Goal: Transaction & Acquisition: Purchase product/service

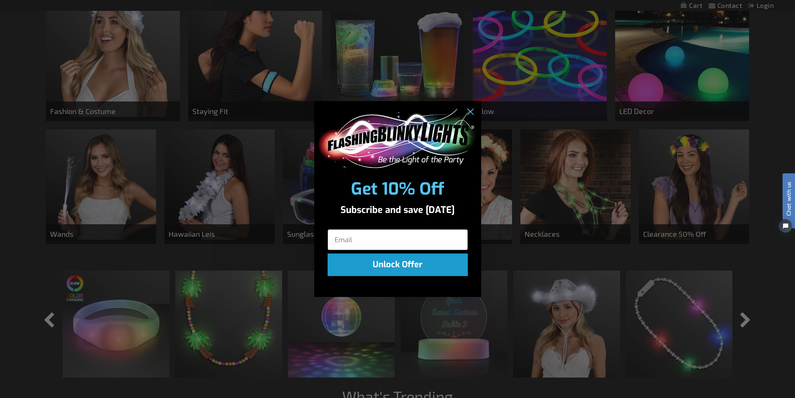
scroll to position [533, 0]
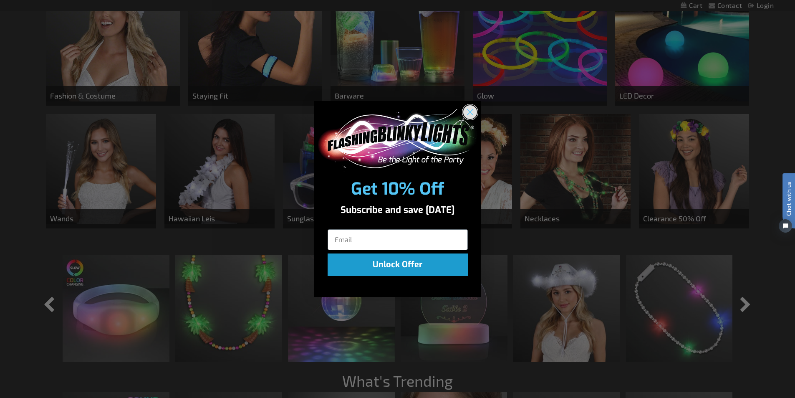
click at [475, 117] on icon "Close dialog" at bounding box center [470, 112] width 15 height 15
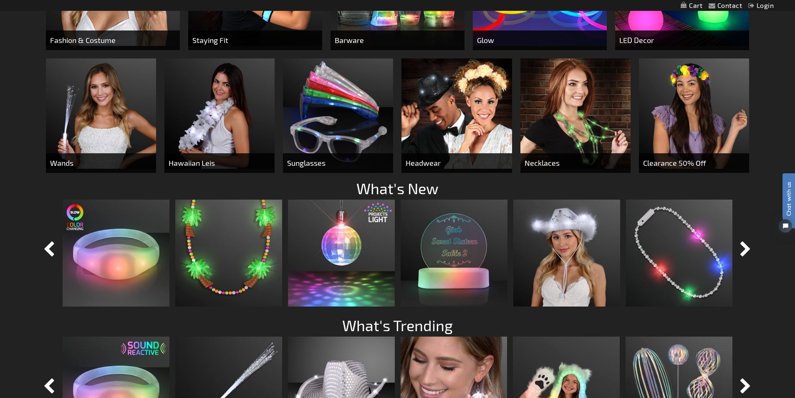
scroll to position [591, 0]
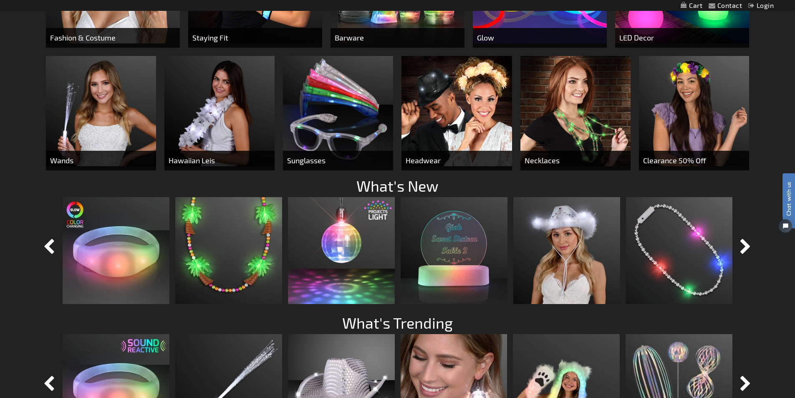
click at [562, 160] on span "Necklaces" at bounding box center [575, 161] width 110 height 20
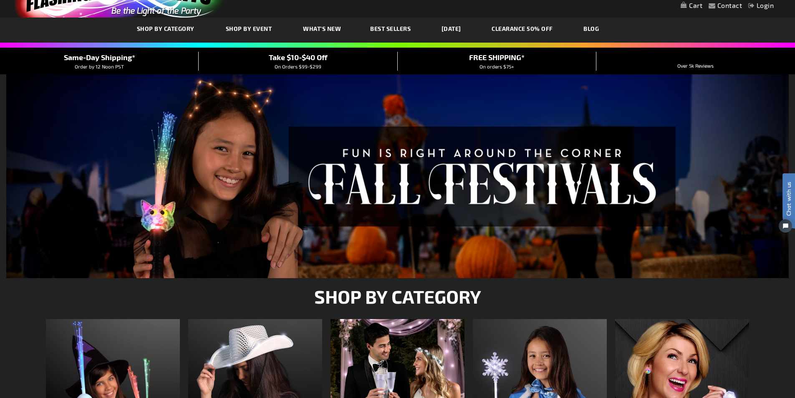
scroll to position [0, 0]
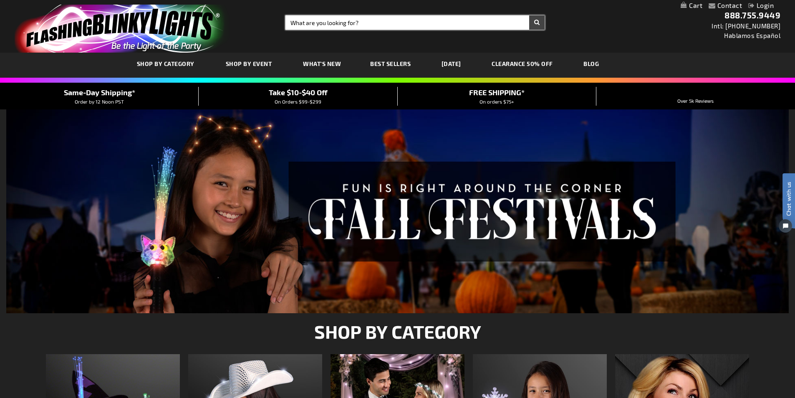
click at [364, 23] on input "Search" at bounding box center [414, 22] width 259 height 14
type input "happy birthday"
click at [529, 15] on button "Search" at bounding box center [536, 22] width 15 height 14
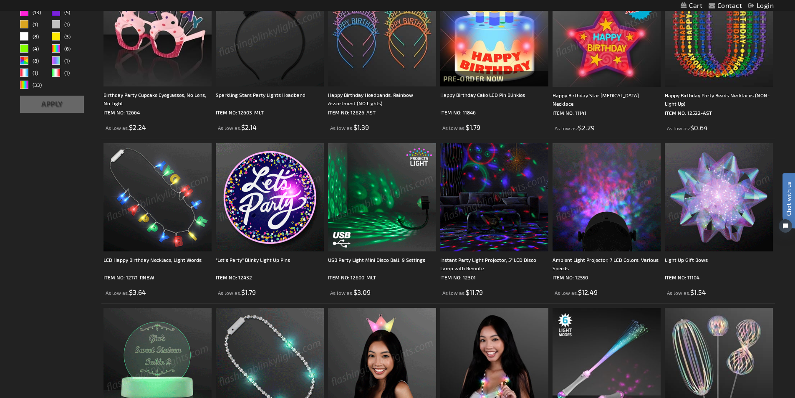
scroll to position [148, 0]
